Goal: Book appointment/travel/reservation

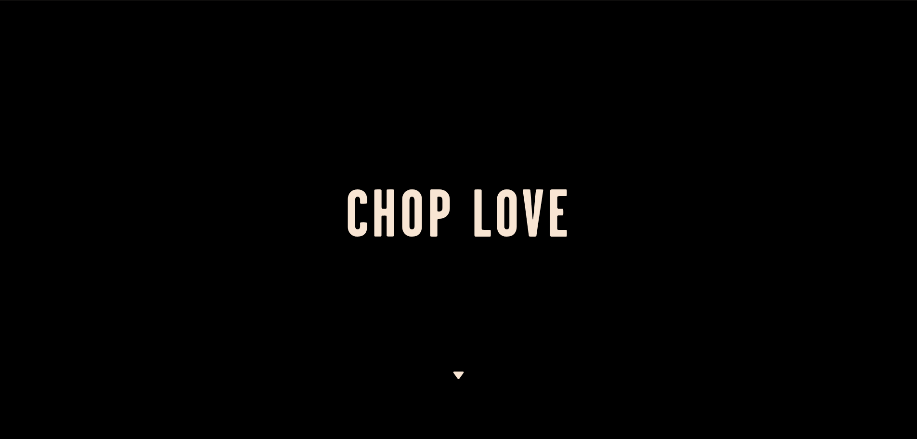
click at [467, 369] on div at bounding box center [458, 219] width 917 height 439
click at [459, 374] on img at bounding box center [458, 375] width 12 height 8
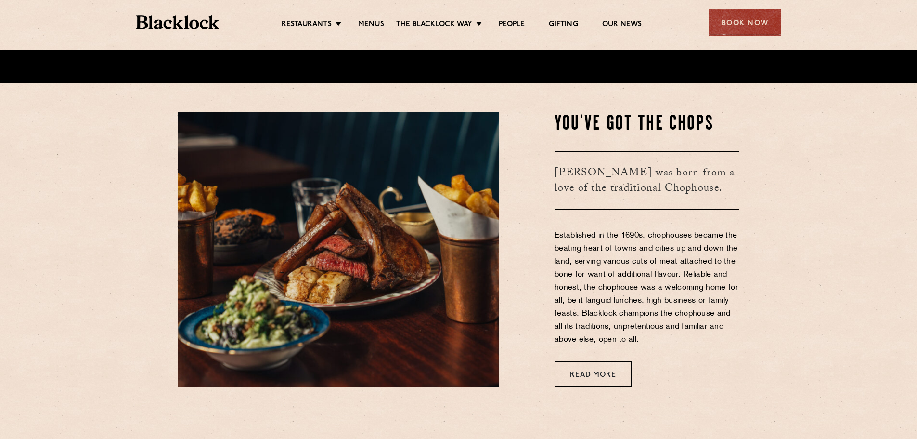
scroll to position [360, 0]
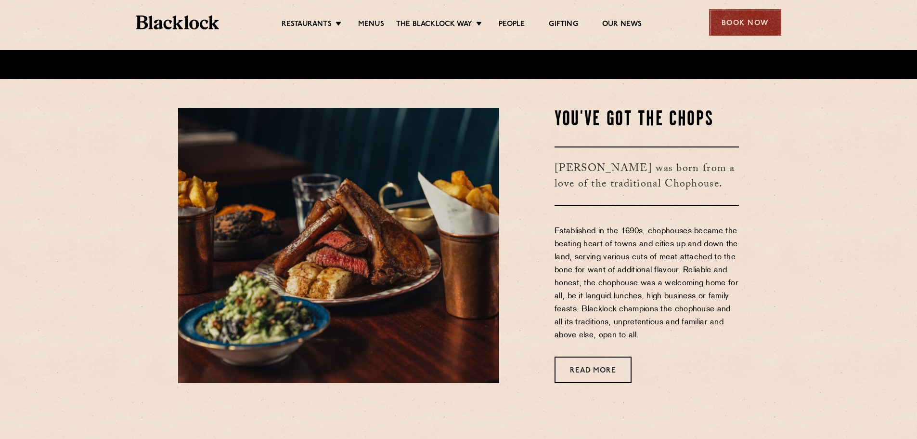
click at [753, 32] on div "Book Now" at bounding box center [745, 22] width 72 height 26
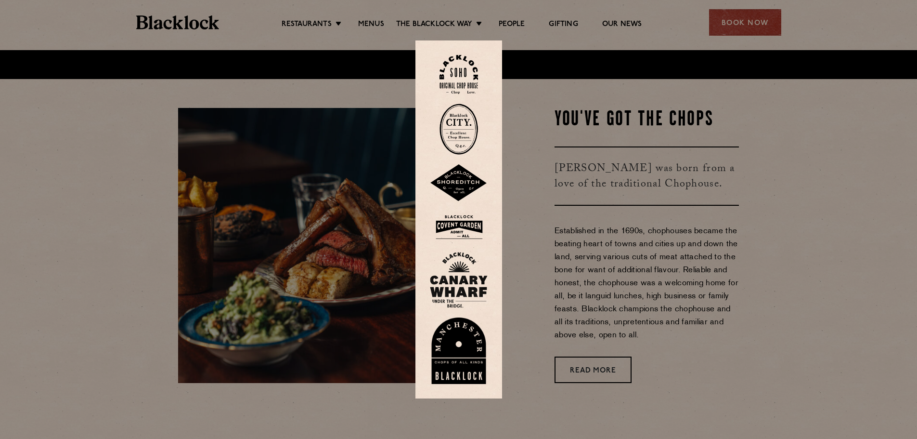
click at [470, 82] on img at bounding box center [458, 74] width 39 height 39
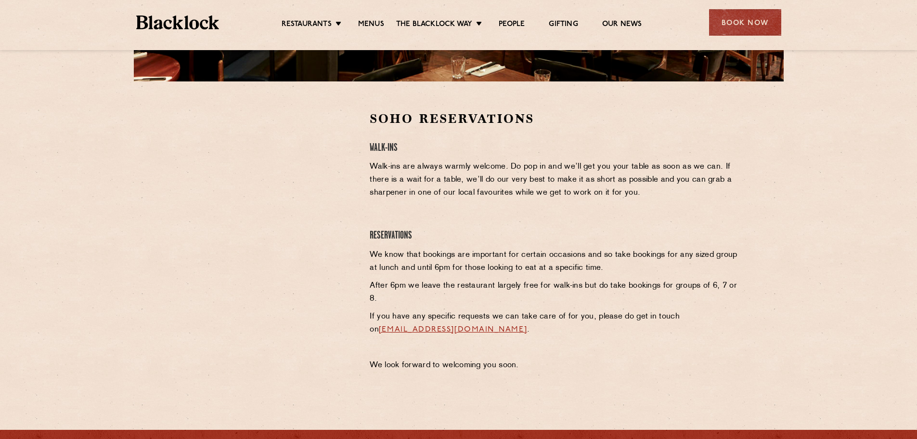
scroll to position [193, 0]
